Goal: Find specific page/section: Find specific page/section

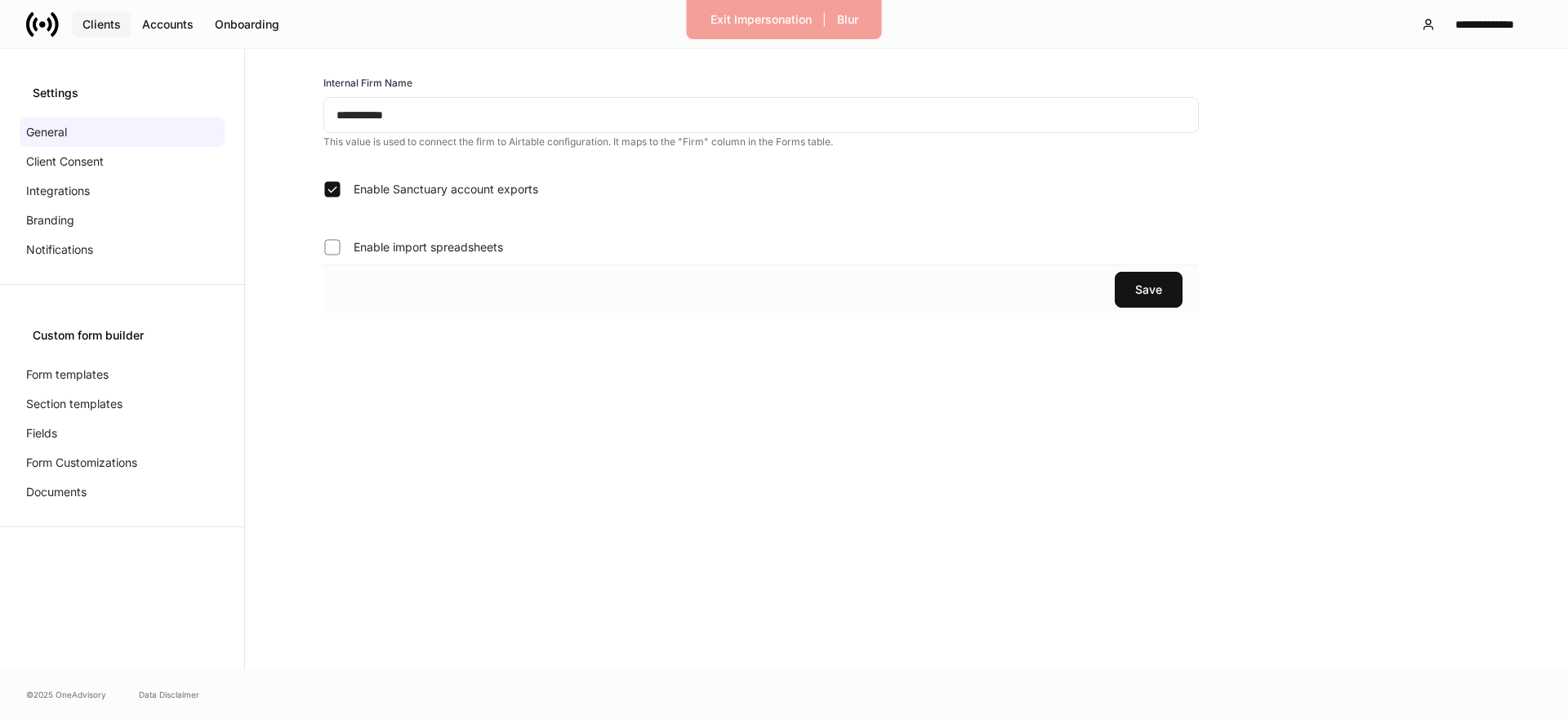
click at [95, 24] on div "Clients" at bounding box center [101, 24] width 38 height 12
